Goal: Information Seeking & Learning: Learn about a topic

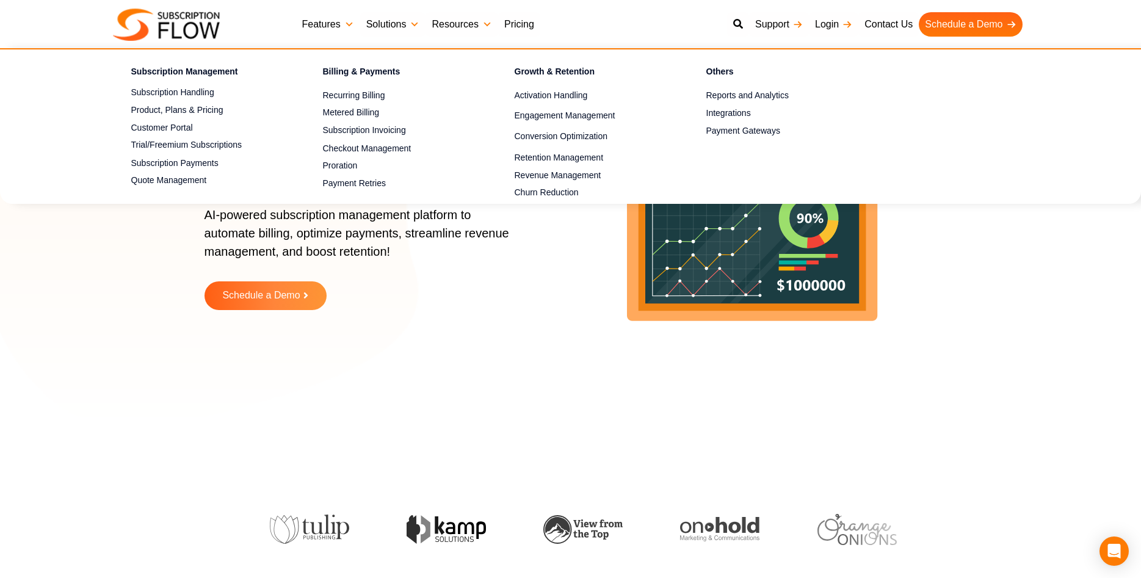
click at [342, 23] on link "Features" at bounding box center [328, 24] width 64 height 24
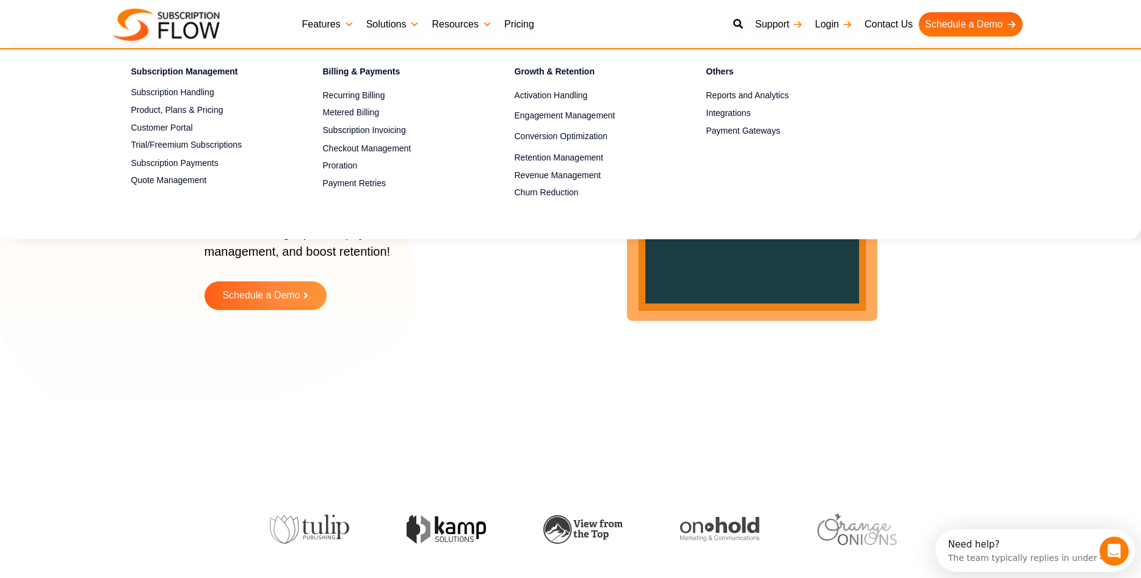
click at [352, 20] on link "Features" at bounding box center [328, 24] width 64 height 24
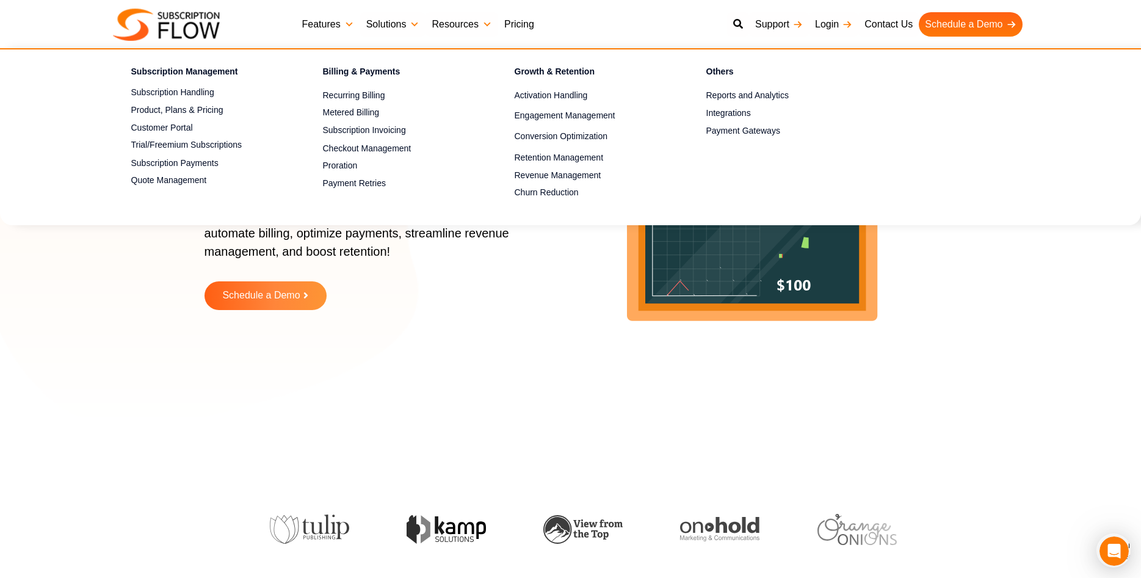
click at [516, 23] on link "Pricing" at bounding box center [519, 24] width 42 height 24
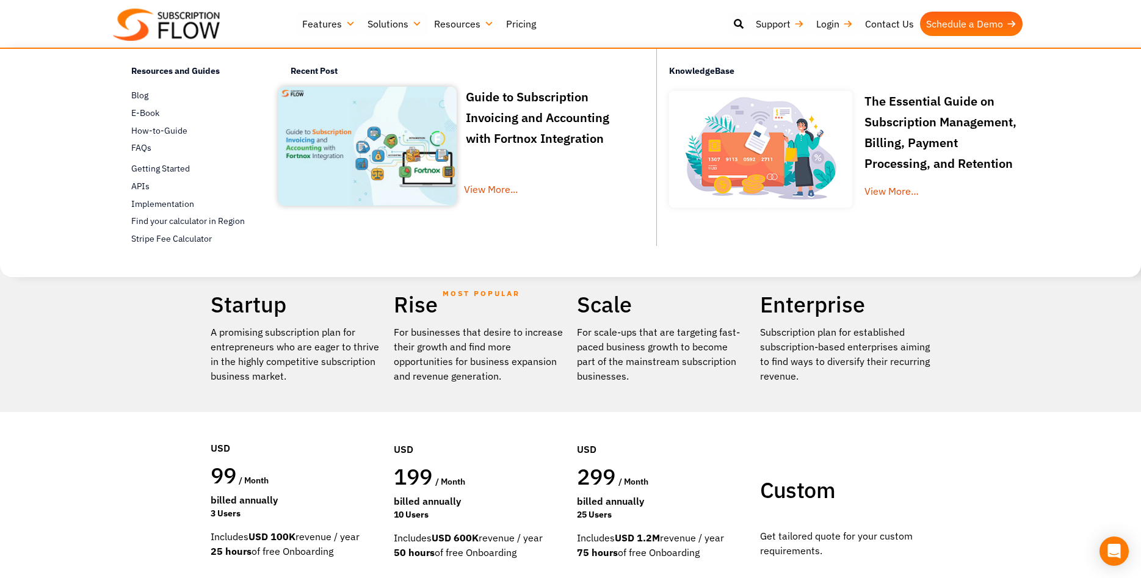
click at [471, 23] on link "Resources" at bounding box center [464, 24] width 72 height 24
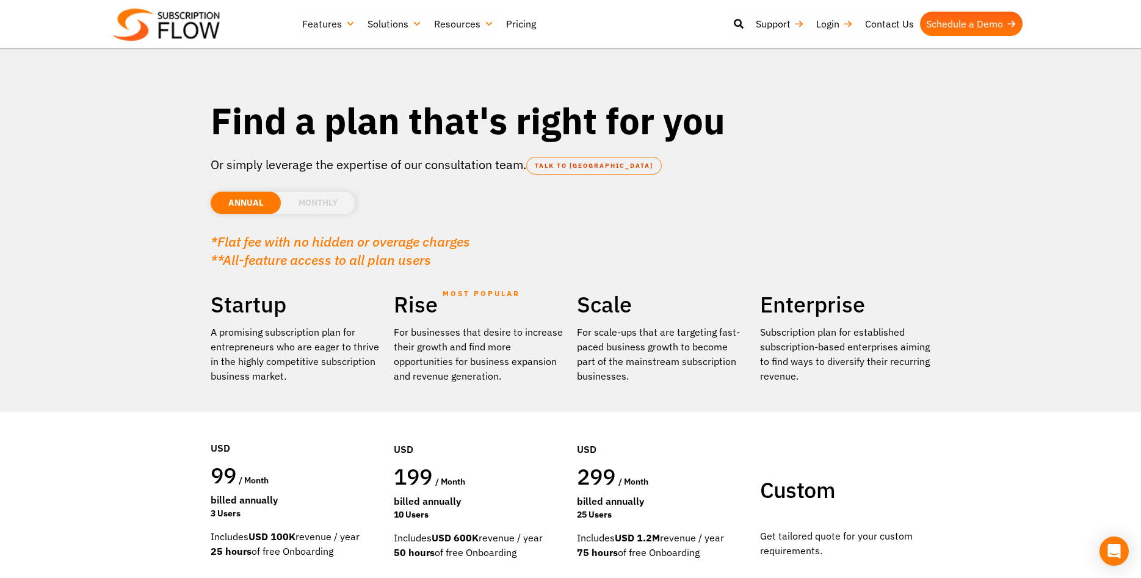
click at [214, 32] on img at bounding box center [166, 25] width 107 height 32
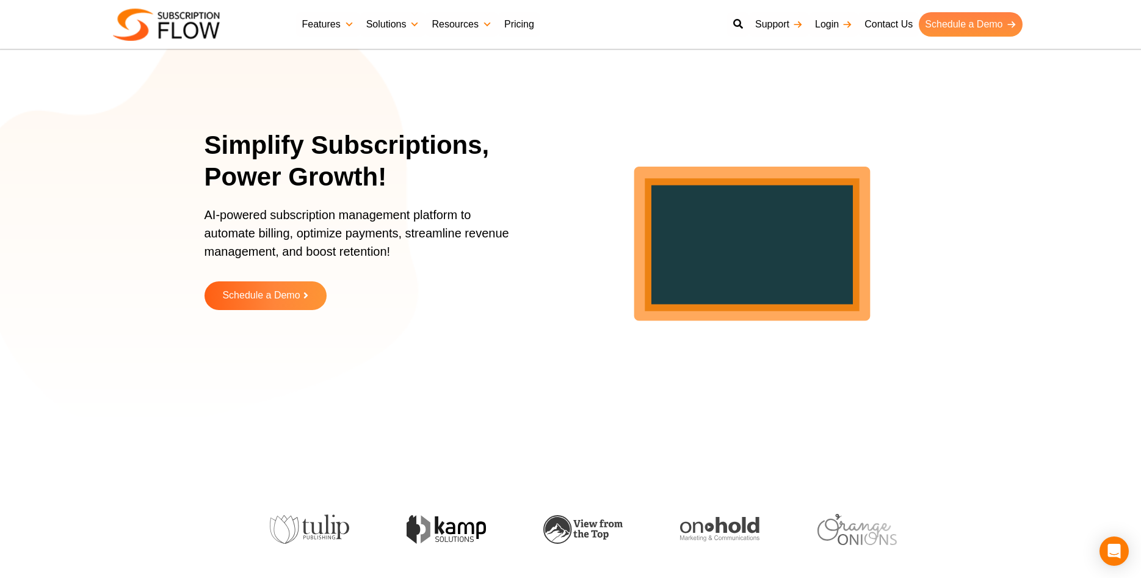
click at [960, 24] on link "Schedule a Demo" at bounding box center [970, 24] width 103 height 24
